Goal: Navigation & Orientation: Find specific page/section

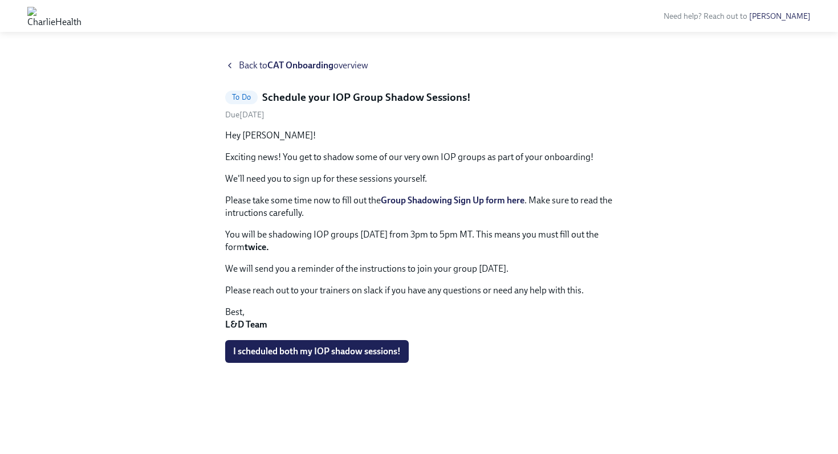
click at [237, 66] on div "Back to CAT Onboarding overview" at bounding box center [419, 65] width 388 height 13
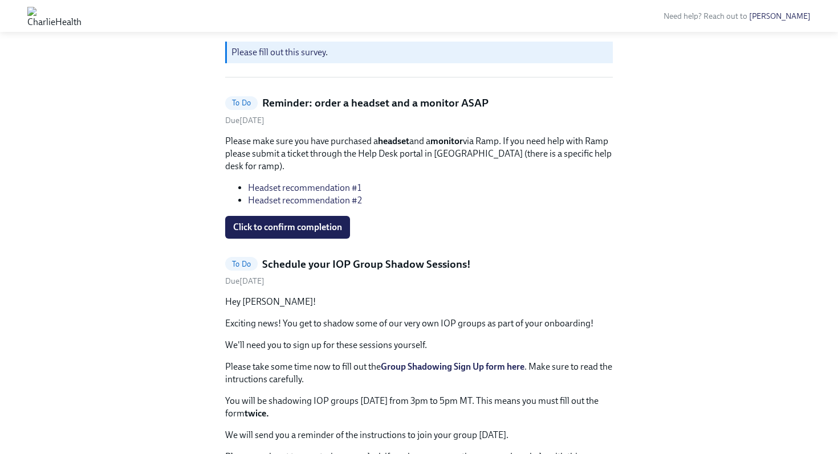
scroll to position [42, 0]
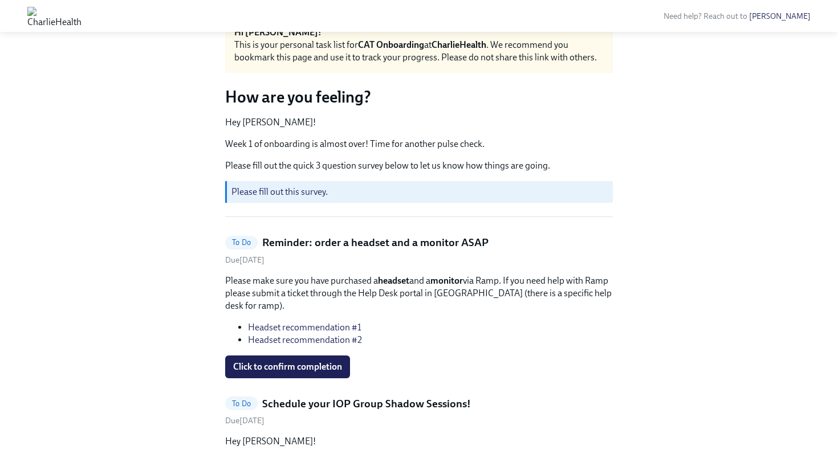
click at [82, 14] on img at bounding box center [54, 16] width 54 height 18
click at [82, 17] on img at bounding box center [54, 16] width 54 height 18
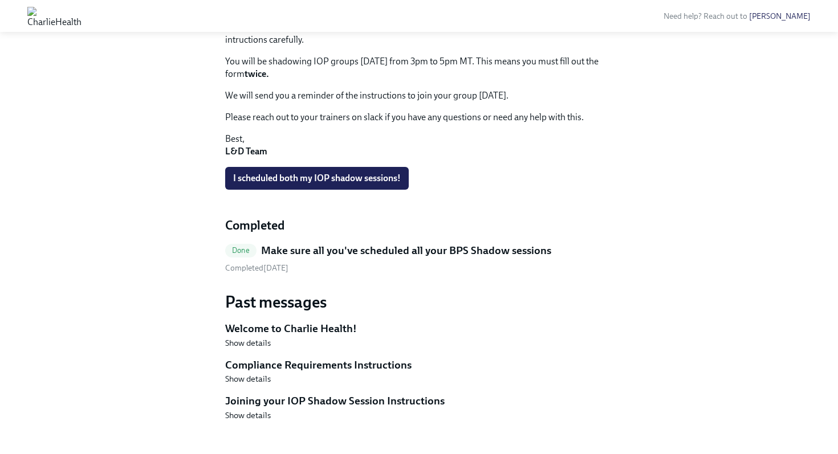
scroll to position [535, 0]
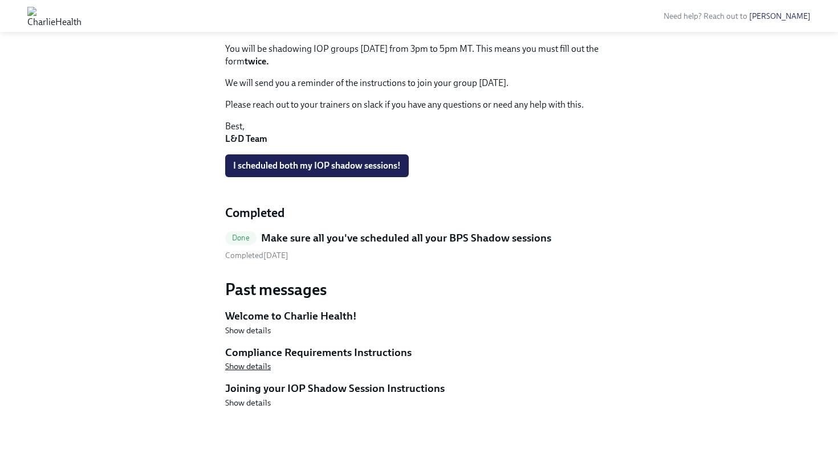
click at [252, 364] on span "Show details" at bounding box center [248, 366] width 46 height 11
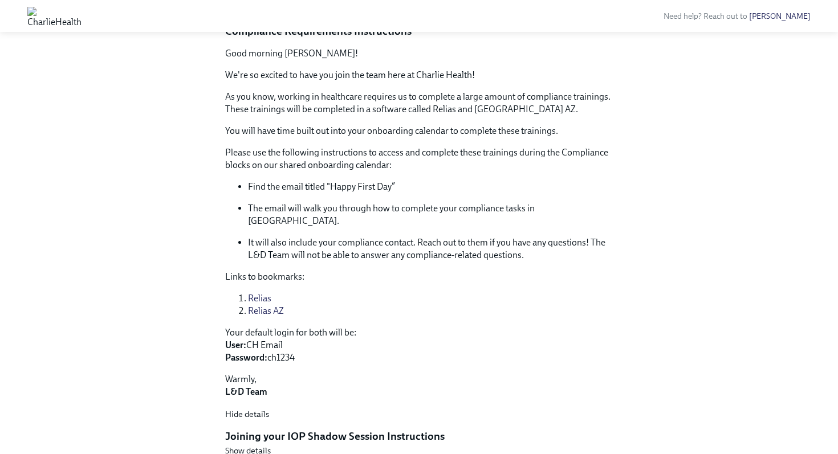
scroll to position [891, 0]
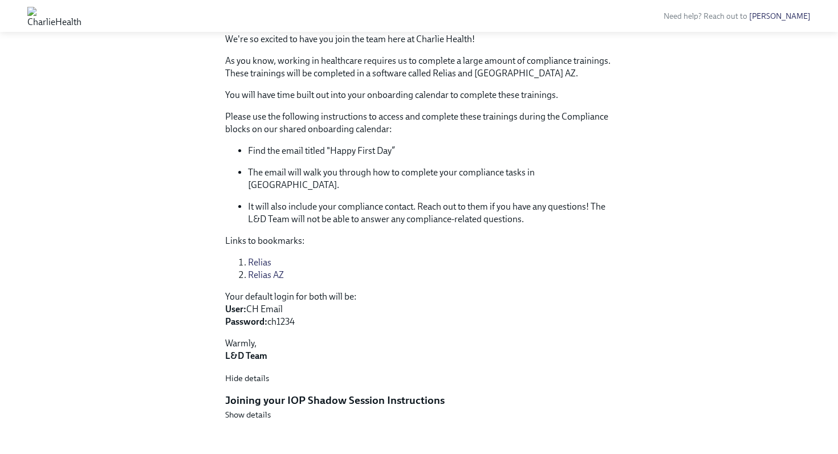
click at [265, 270] on link "Relias AZ" at bounding box center [266, 275] width 36 height 11
